Goal: Task Accomplishment & Management: Manage account settings

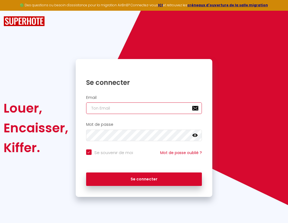
type input "l"
checkbox input "true"
type input "le"
checkbox input "true"
type input "les"
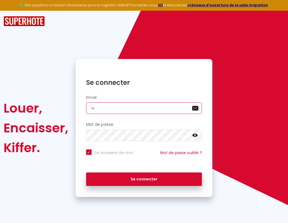
checkbox input "true"
type input "lesp"
checkbox input "true"
type input "lespa"
checkbox input "true"
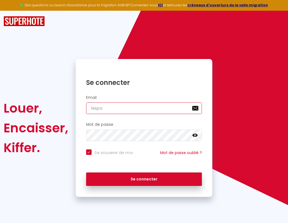
type input "lespac"
checkbox input "true"
type input "l"
checkbox input "true"
type input "le"
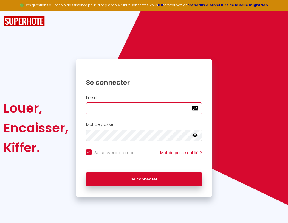
checkbox input "true"
type input "lespaced"
checkbox input "true"
type input "les"
checkbox input "true"
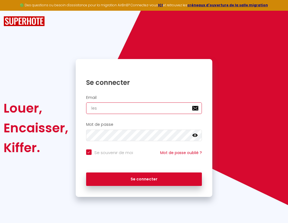
type input "lespacede"
checkbox input "true"
type input "lesp"
checkbox input "true"
type input "lespacedet"
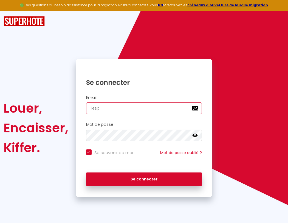
checkbox input "true"
type input "lespa"
checkbox input "true"
type input "lespacedete"
checkbox input "true"
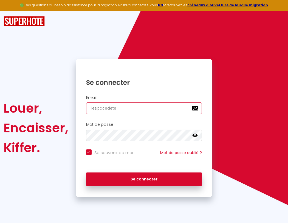
type input "lespac"
checkbox input "true"
type input "lespacedeten"
checkbox input "true"
type input "lespace"
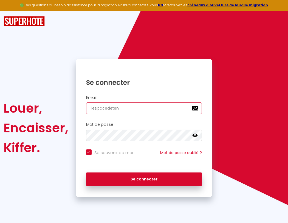
checkbox input "true"
type input "l"
checkbox input "true"
type input "lespacedetent"
checkbox input "true"
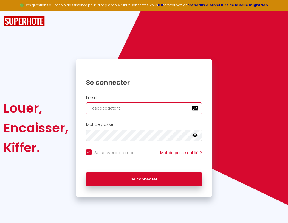
type input "le"
checkbox input "true"
type input "lespacedetente"
checkbox input "true"
type input "les"
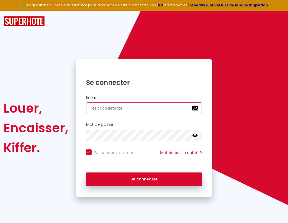
checkbox input "true"
type input "lespacedetente@"
checkbox input "true"
type input "lespacedetente@g"
checkbox input "true"
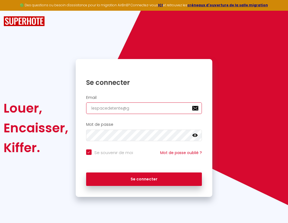
type input "lespacedetente@gm"
checkbox input "true"
type input "lespac"
checkbox input "true"
type input "lespacedetente@gma"
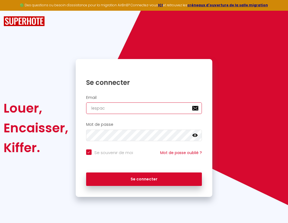
checkbox input "true"
